Goal: Information Seeking & Learning: Check status

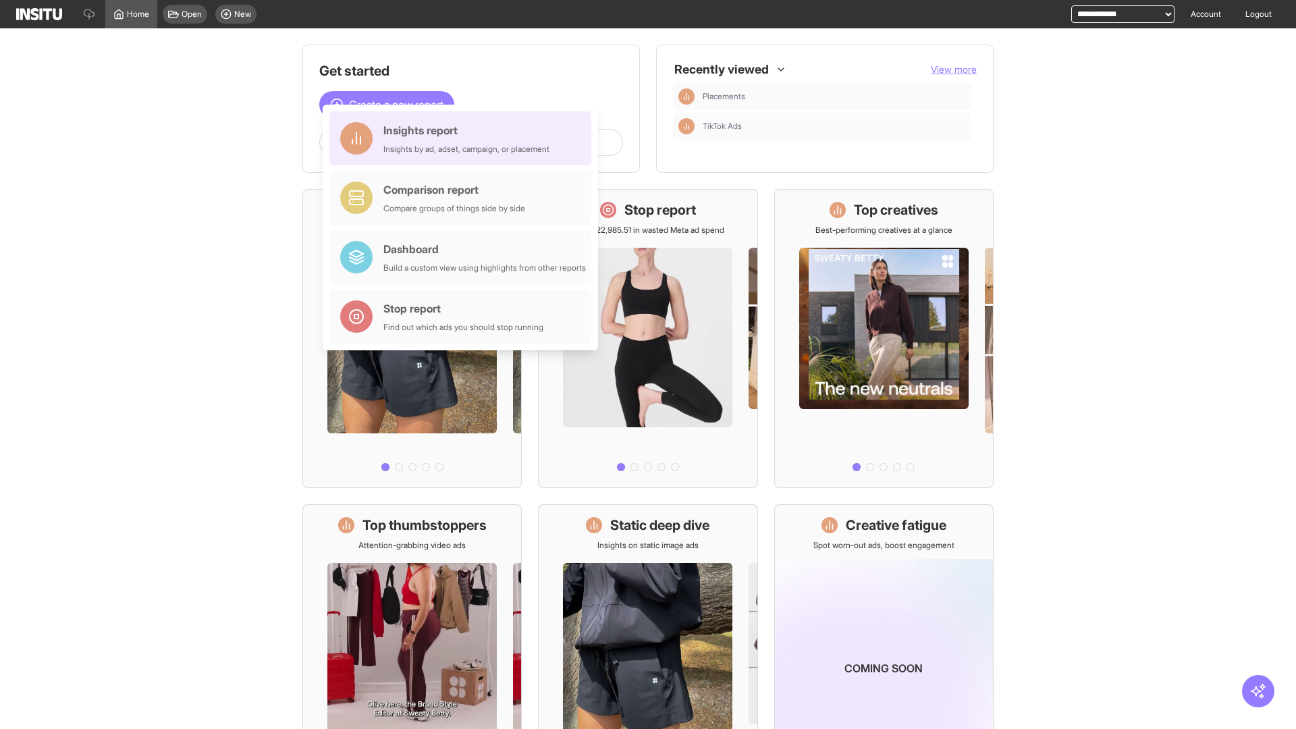
click at [464, 138] on div "Insights report Insights by ad, adset, campaign, or placement" at bounding box center [466, 138] width 166 height 32
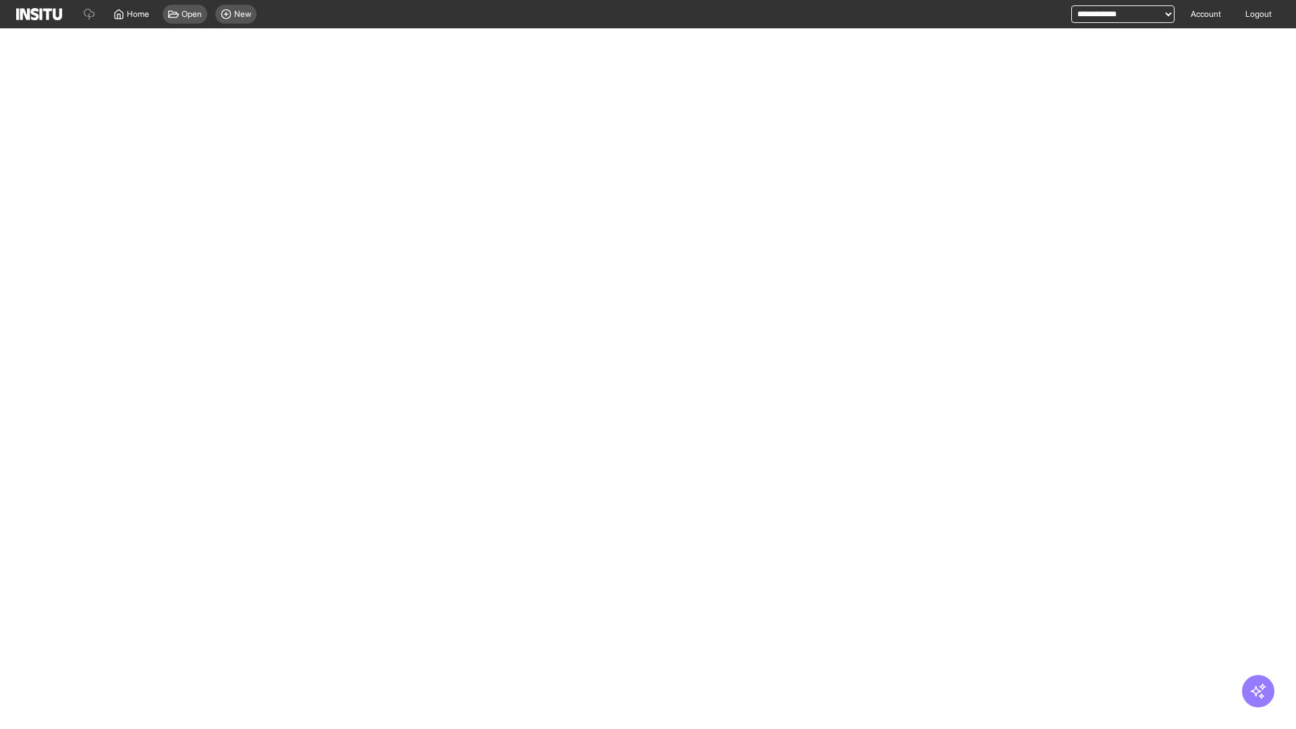
select select "**"
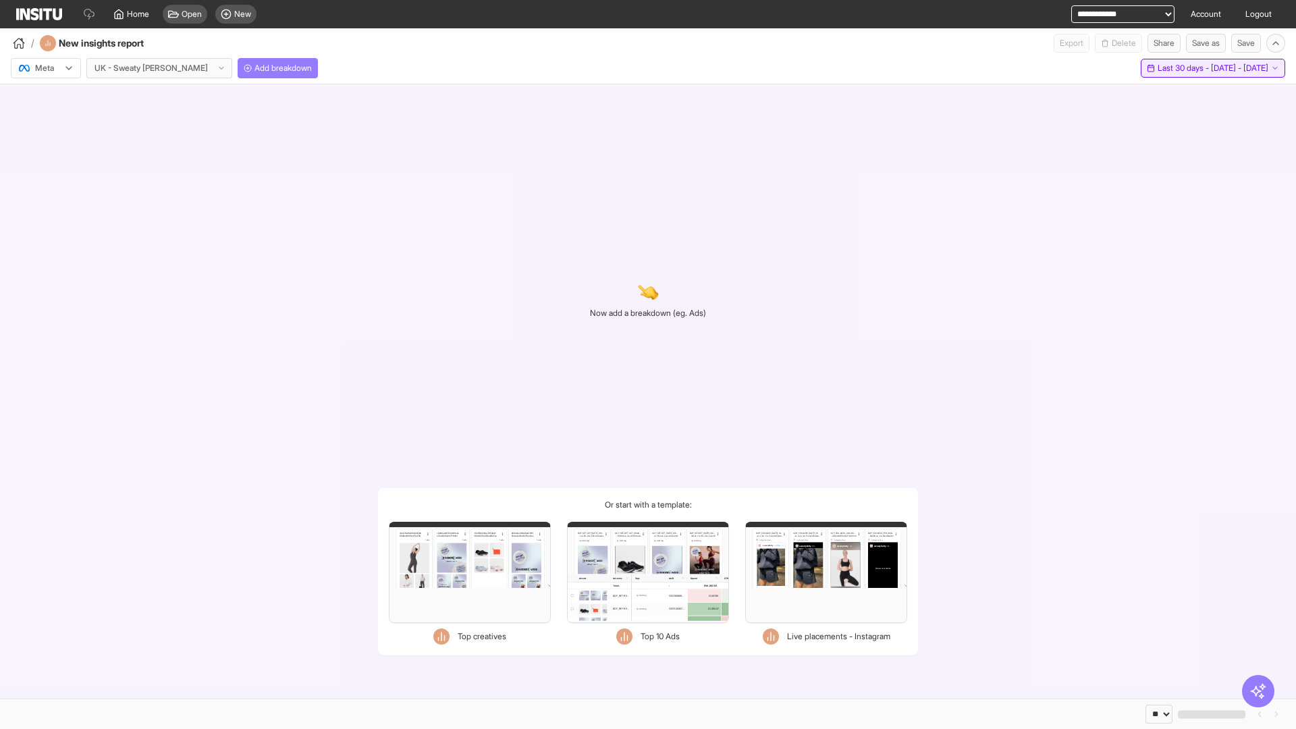
click at [1183, 68] on span "Last 30 days - [DATE] - [DATE]" at bounding box center [1213, 68] width 111 height 11
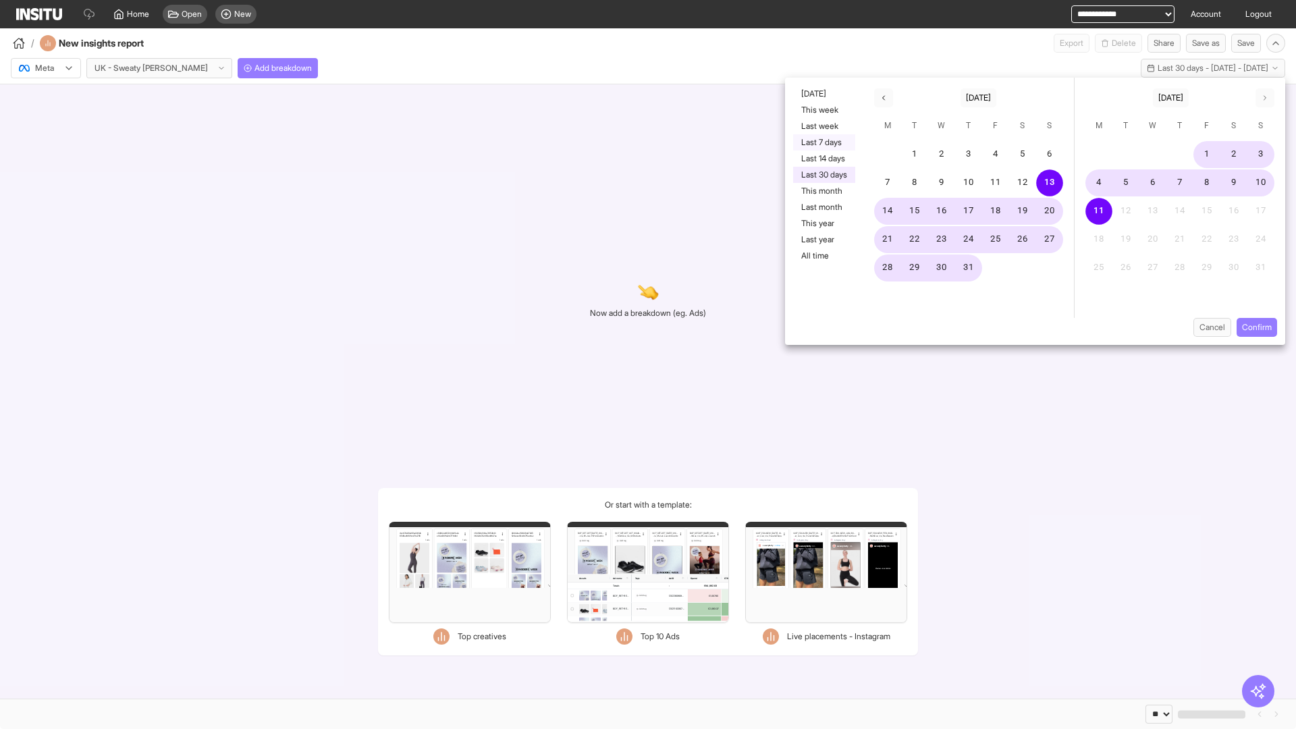
click at [823, 142] on button "Last 7 days" at bounding box center [824, 142] width 62 height 16
